Goal: Entertainment & Leisure: Consume media (video, audio)

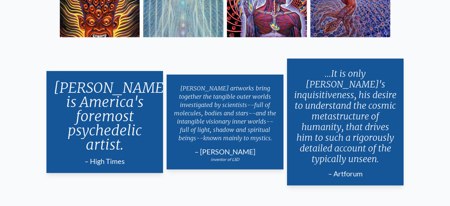
scroll to position [1154, 0]
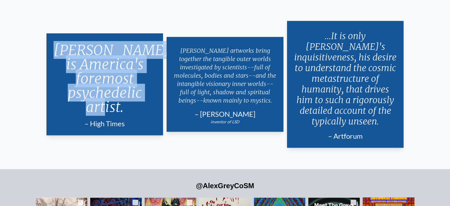
drag, startPoint x: 125, startPoint y: 104, endPoint x: 62, endPoint y: 43, distance: 88.3
click at [62, 43] on p "[PERSON_NAME] is America's foremost psychedelic artist." at bounding box center [105, 79] width 103 height 76
click at [58, 28] on div at bounding box center [58, 28] width 0 height 0
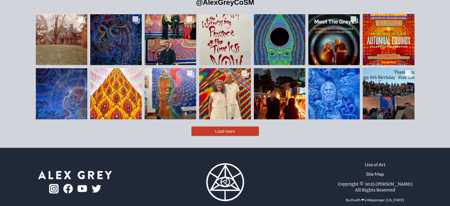
scroll to position [1337, 0]
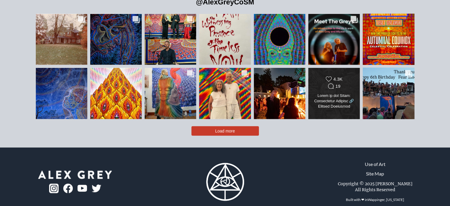
click at [327, 80] on div "Likes Count 4.3K Comments Count 19" at bounding box center [334, 83] width 42 height 14
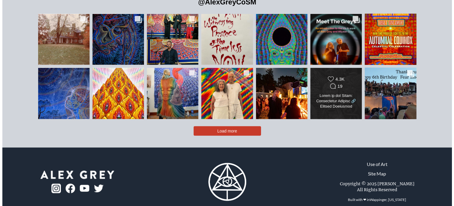
scroll to position [1469, 0]
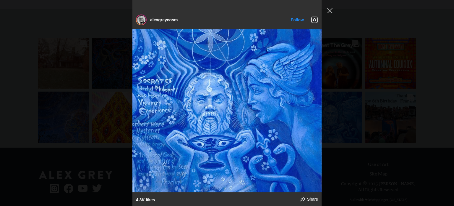
click at [360, 93] on div "alexgreycosm Follow" at bounding box center [227, 103] width 454 height 206
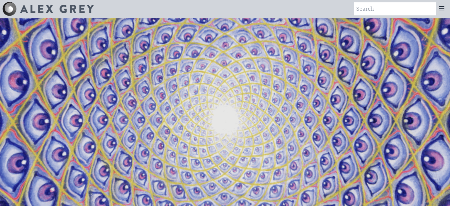
scroll to position [0, 0]
